Goal: Transaction & Acquisition: Purchase product/service

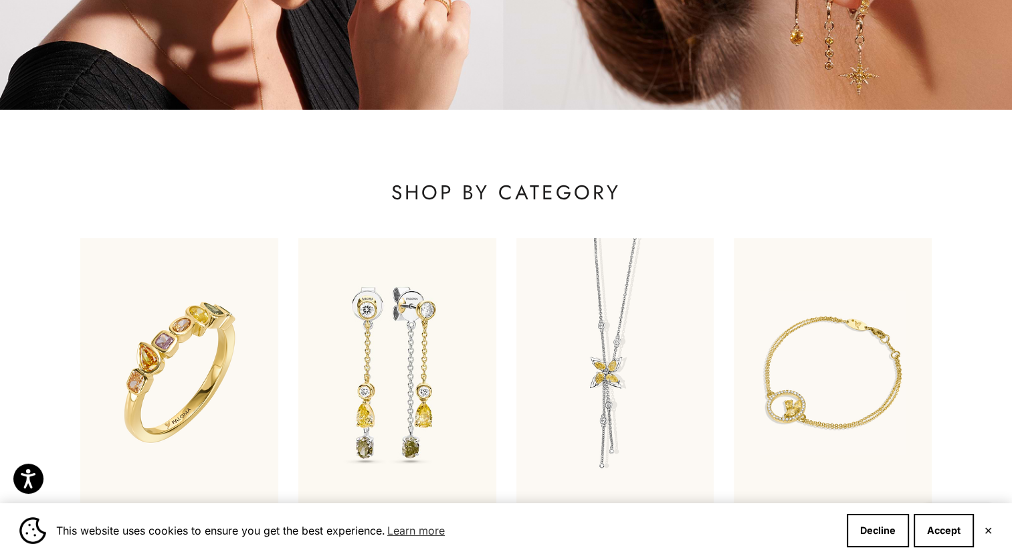
scroll to position [445, 0]
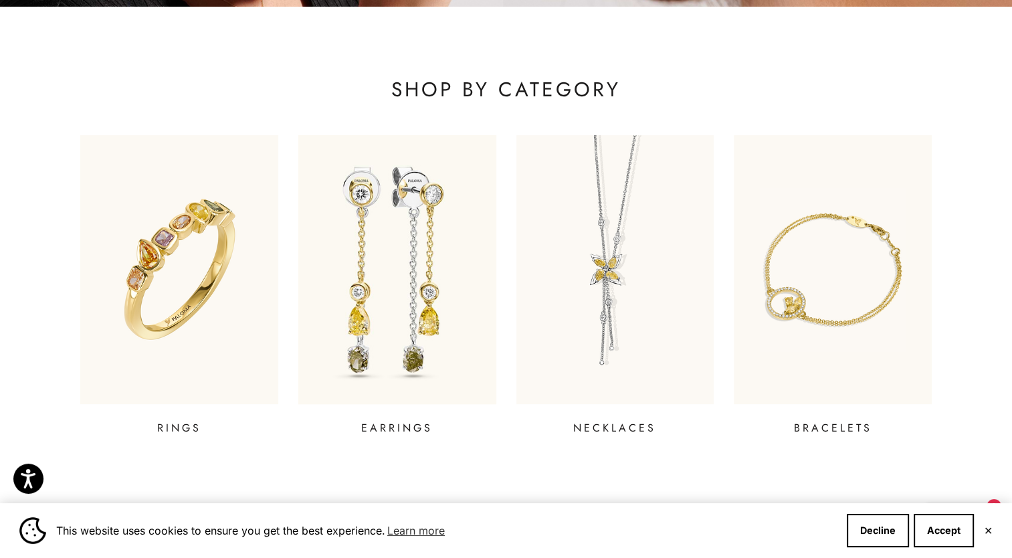
click at [380, 263] on img at bounding box center [396, 269] width 237 height 322
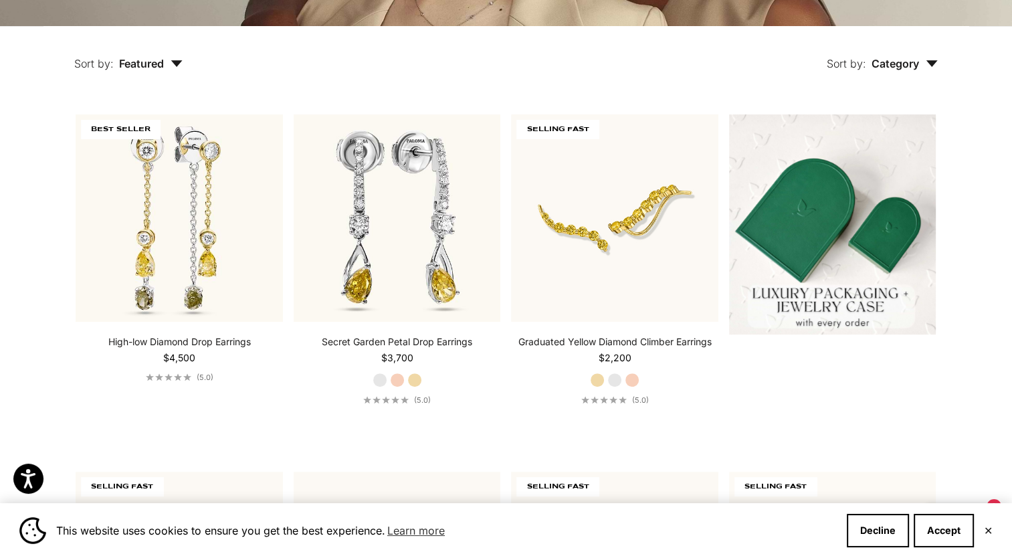
scroll to position [355, 0]
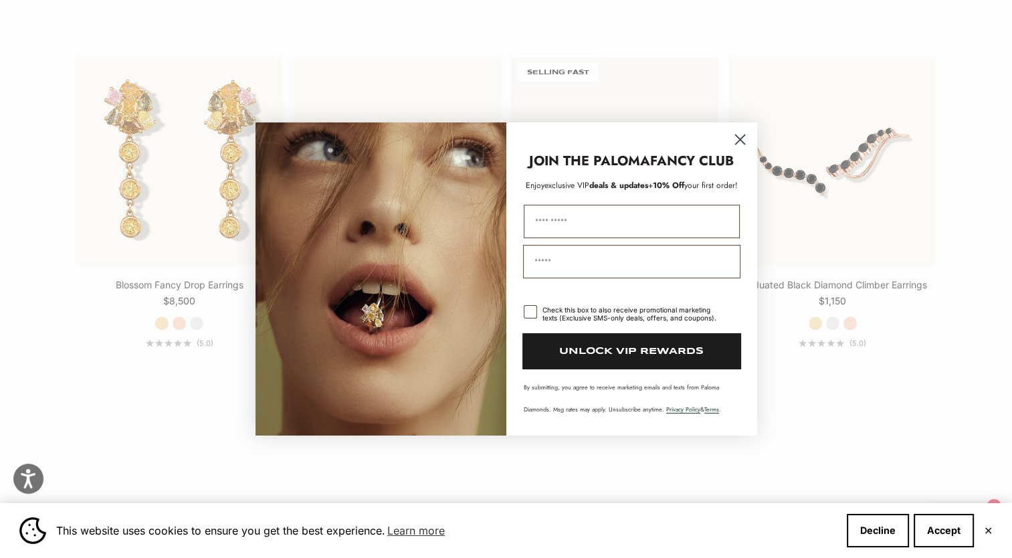
scroll to position [1466, 0]
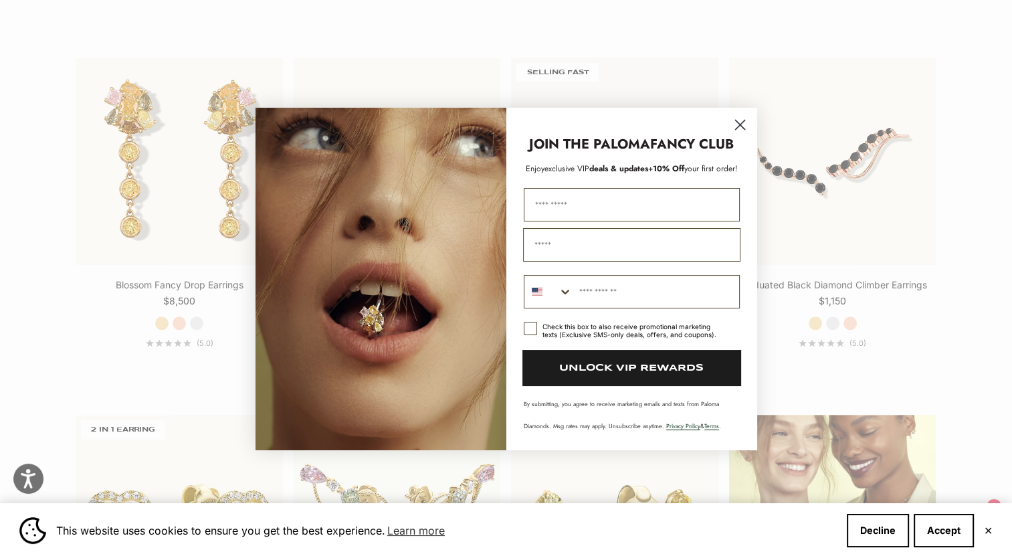
click at [746, 127] on circle "Close dialog" at bounding box center [739, 125] width 22 height 22
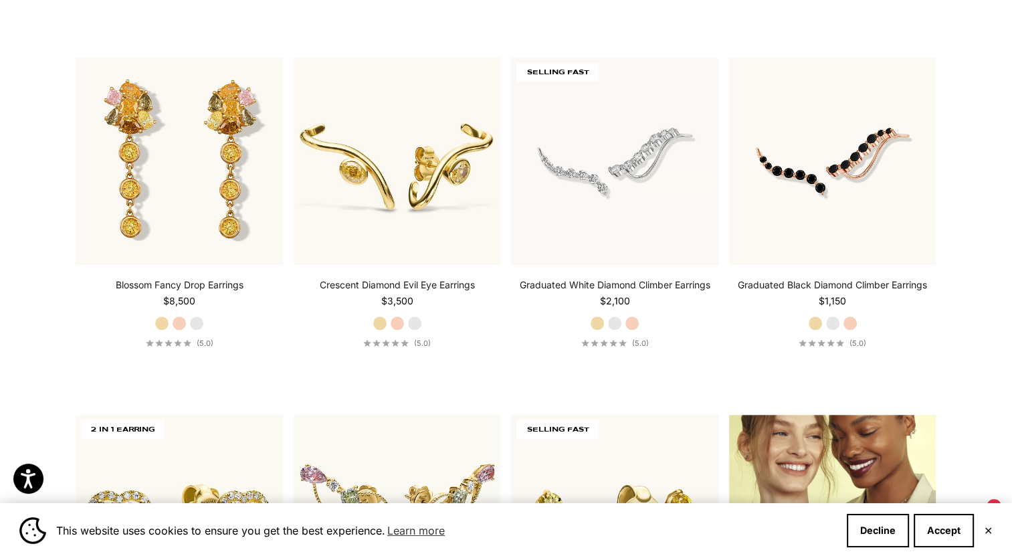
click at [998, 349] on section "Filter Sort by: Featured Sort by Featured Best selling Alphabetically, A-Z Alph…" at bounding box center [506, 380] width 1012 height 2990
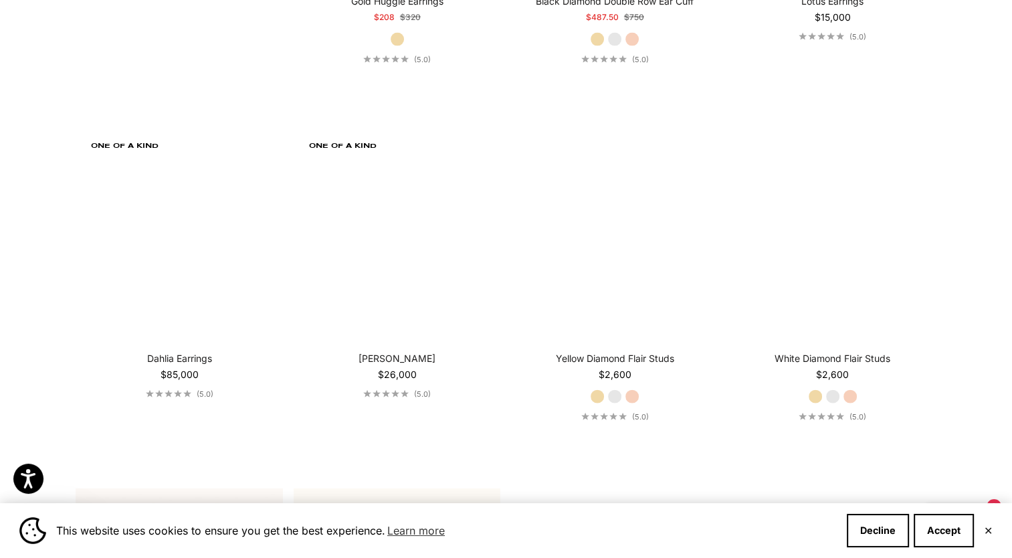
scroll to position [2824, 0]
